Goal: Task Accomplishment & Management: Use online tool/utility

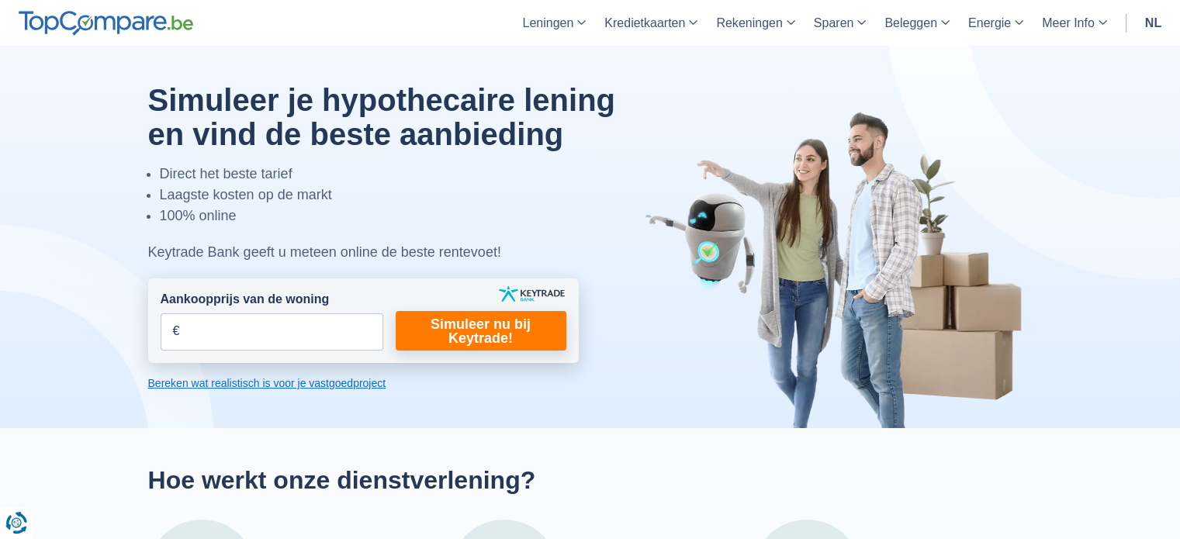
click at [326, 306] on label "Aankoopprijs van de woning" at bounding box center [245, 300] width 169 height 18
click at [326, 313] on input "Aankoopprijs van de woning" at bounding box center [272, 331] width 223 height 37
click at [325, 320] on input "Aankoopprijs van de woning" at bounding box center [272, 331] width 223 height 37
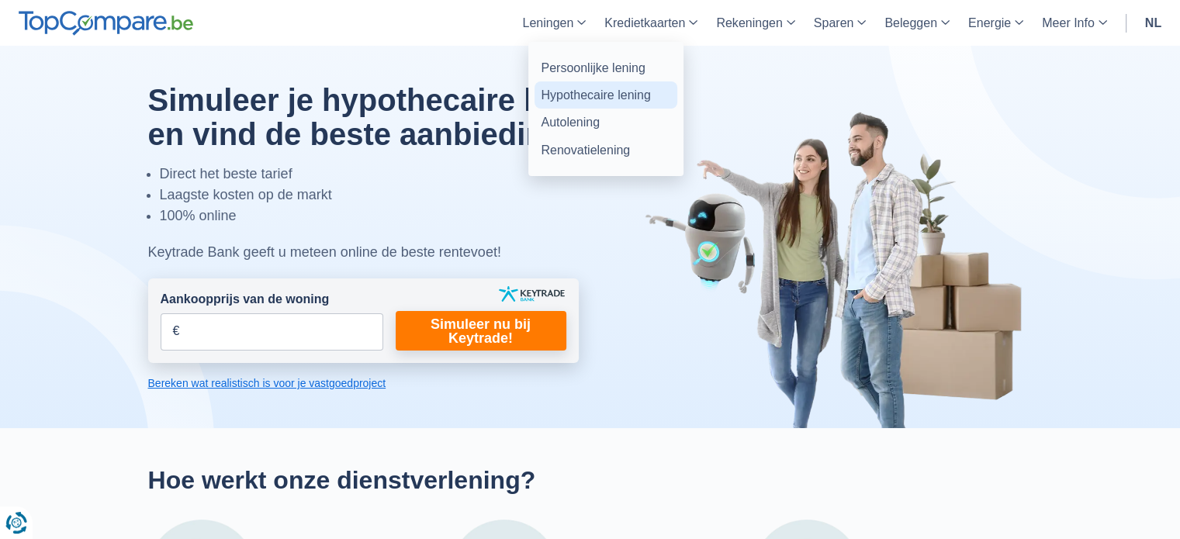
click at [608, 87] on link "Hypothecaire lening" at bounding box center [606, 94] width 143 height 27
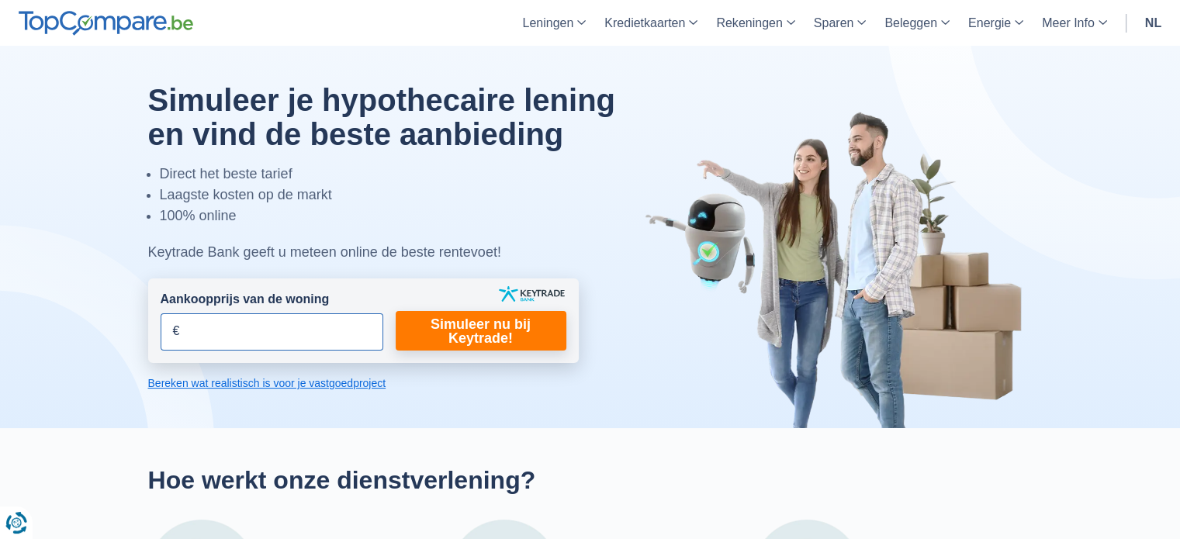
click at [310, 334] on input "Aankoopprijs van de woning" at bounding box center [272, 331] width 223 height 37
type input "270.000"
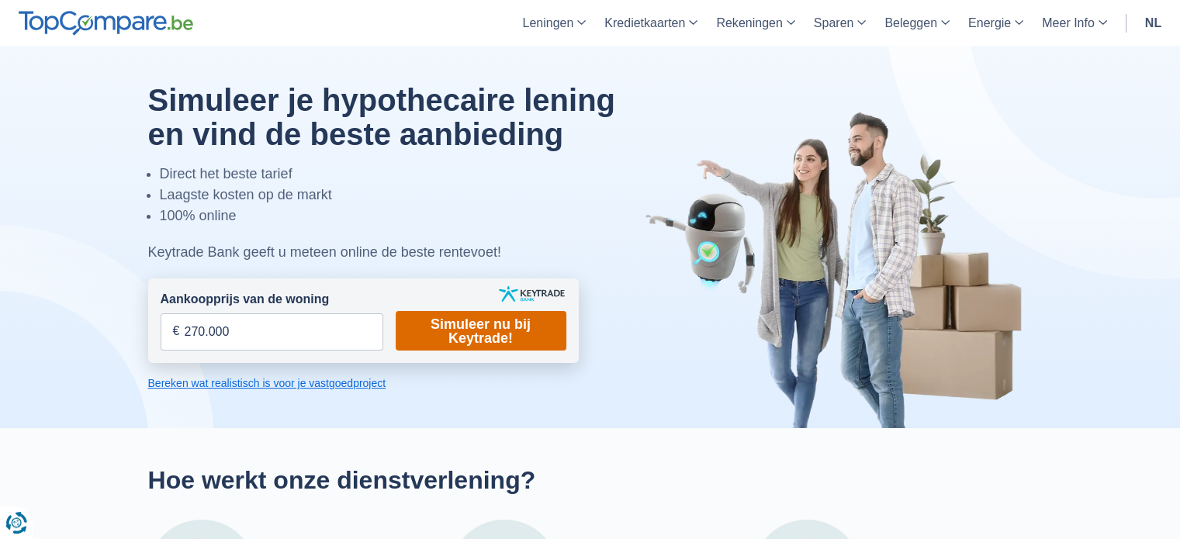
click at [460, 330] on link "Simuleer nu bij Keytrade!" at bounding box center [481, 331] width 171 height 40
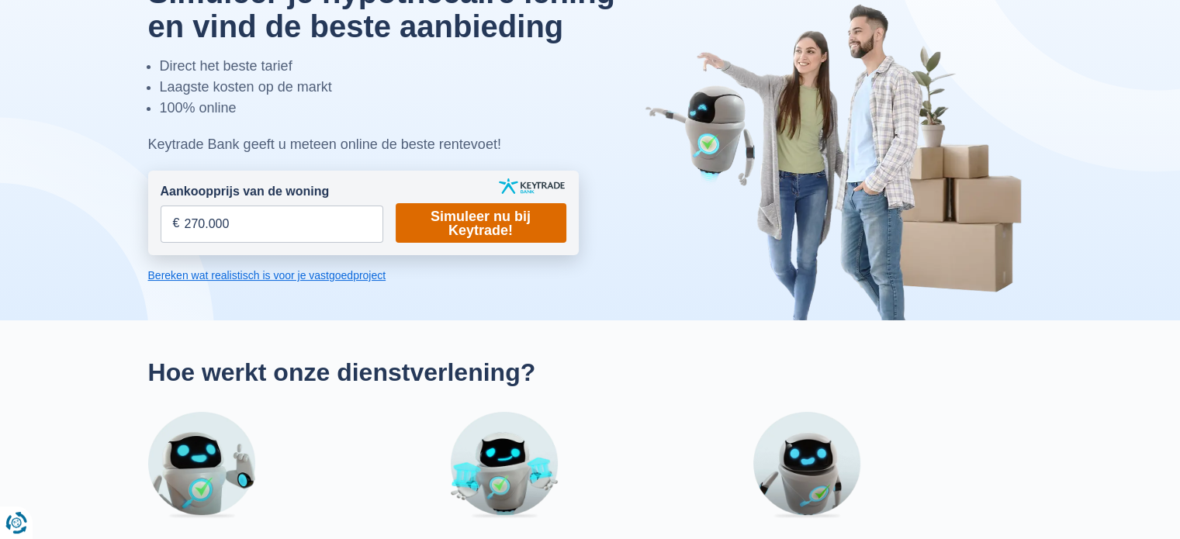
scroll to position [114, 0]
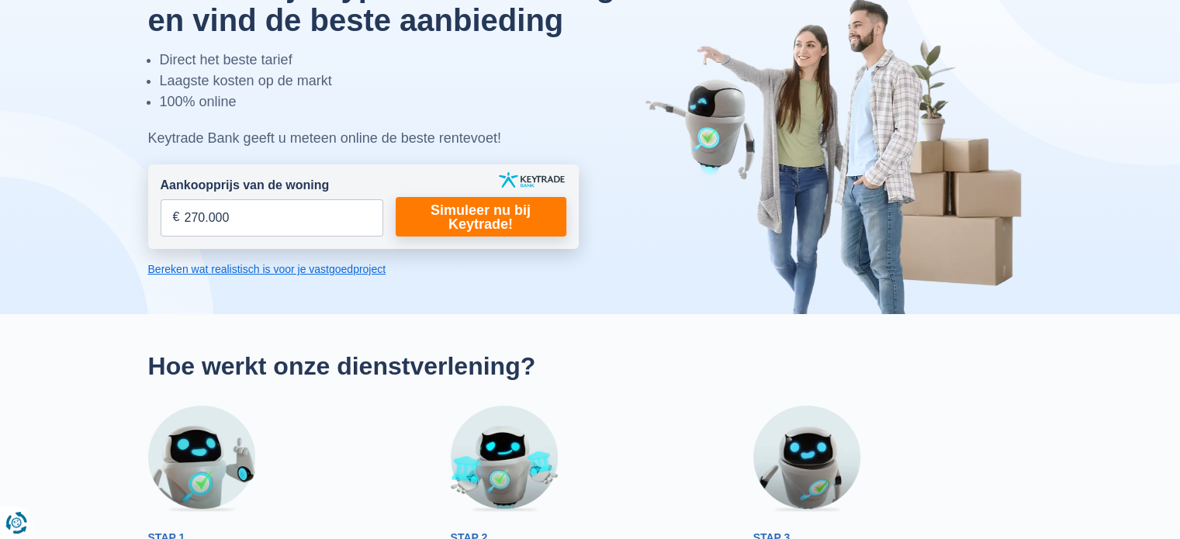
click at [322, 266] on link "Bereken wat realistisch is voor je vastgoedproject" at bounding box center [363, 269] width 431 height 16
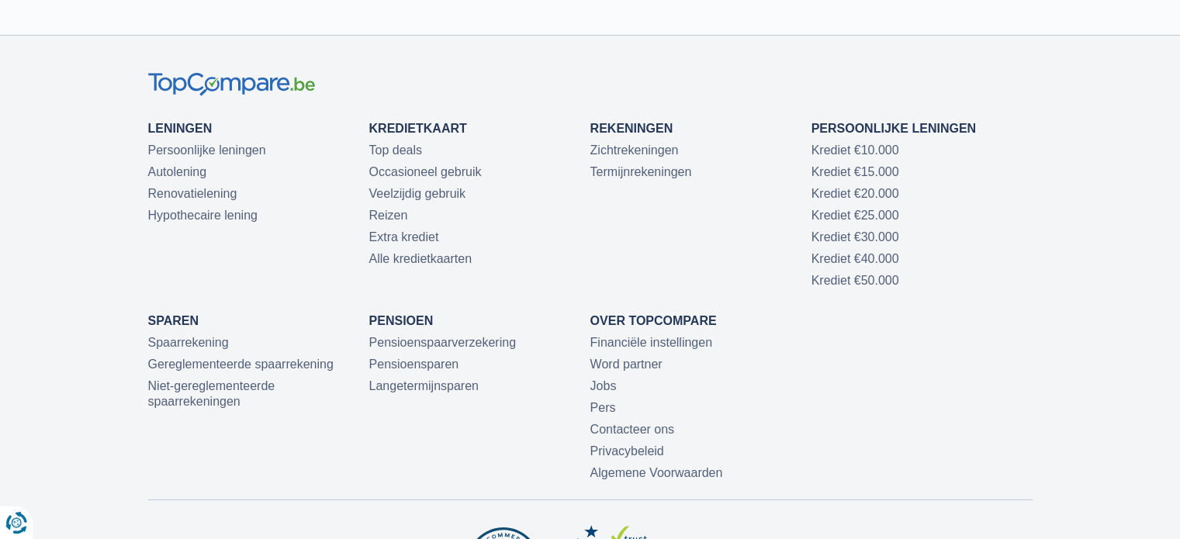
scroll to position [5417, 0]
click at [208, 207] on link "Hypothecaire lening" at bounding box center [202, 213] width 109 height 13
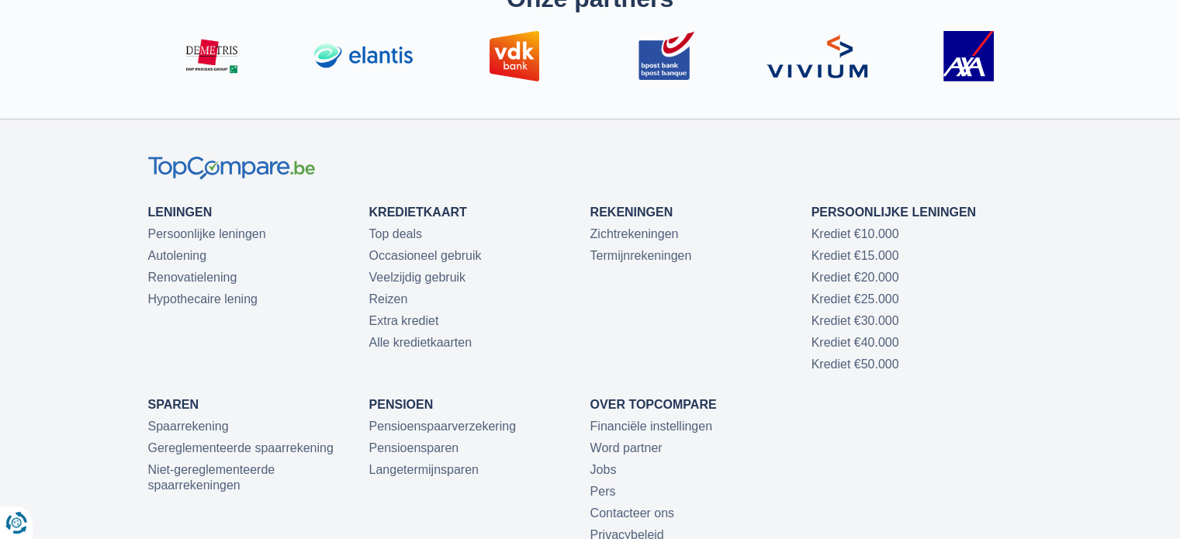
scroll to position [5331, 0]
